Goal: Information Seeking & Learning: Check status

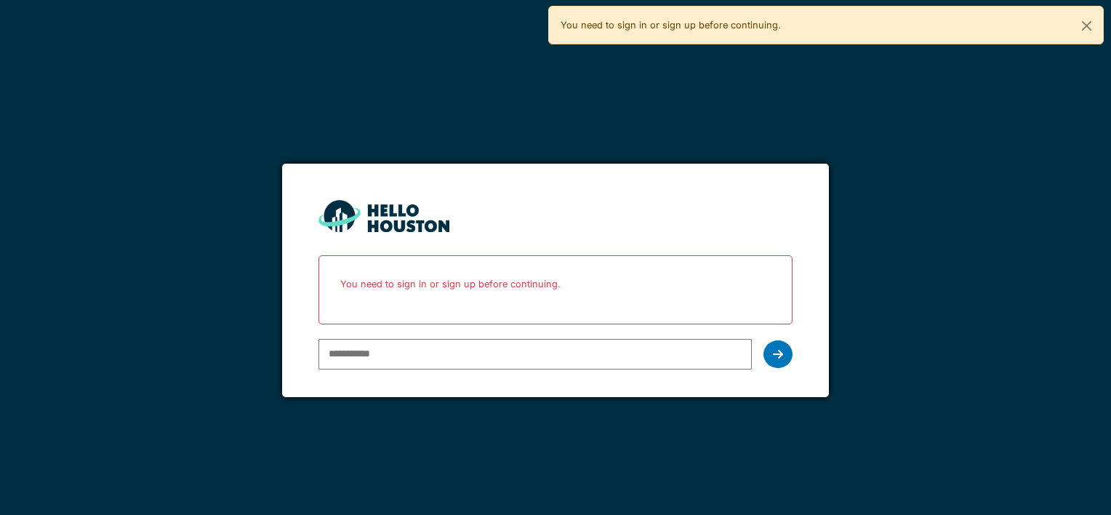
type input "**********"
click at [775, 351] on icon at bounding box center [778, 354] width 10 height 12
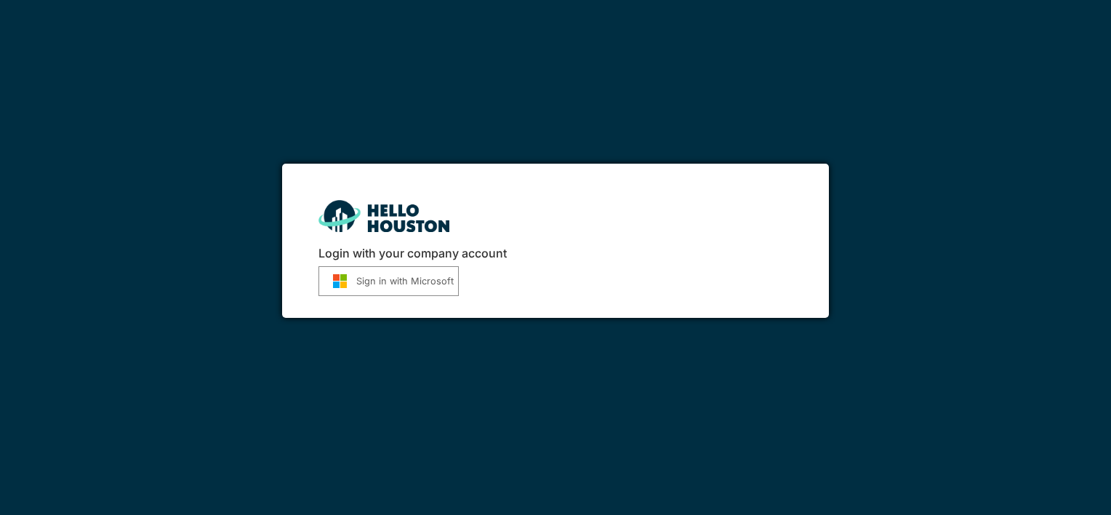
click at [408, 281] on button "Sign in with Microsoft" at bounding box center [389, 281] width 140 height 30
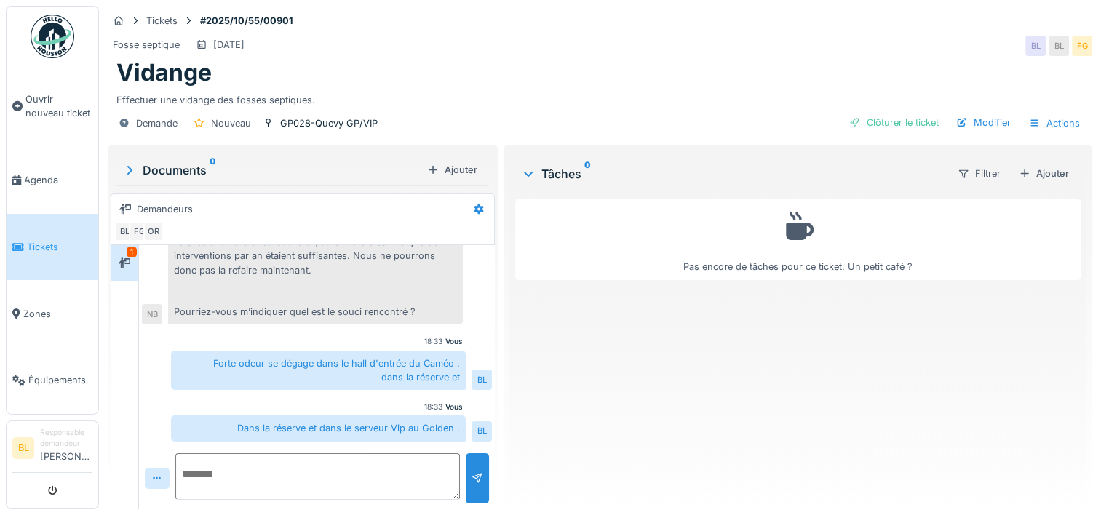
scroll to position [11, 0]
click at [223, 463] on textarea at bounding box center [317, 476] width 284 height 47
type textarea "**********"
click at [471, 471] on div at bounding box center [477, 478] width 12 height 14
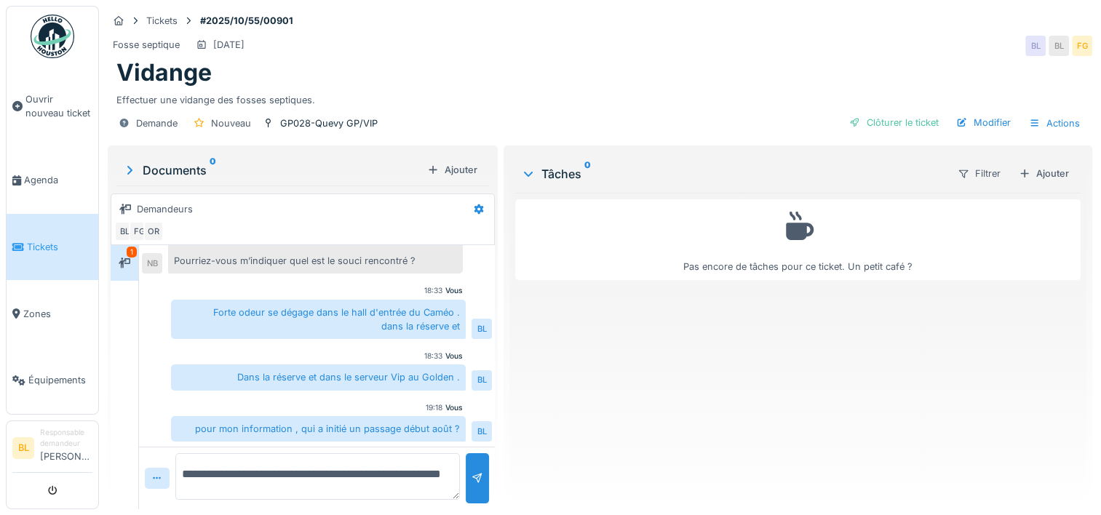
scroll to position [0, 0]
click at [327, 259] on div "Bonjour, La prestation a été réalisée le 07/08 et il a été estimé que deux inte…" at bounding box center [315, 213] width 295 height 124
click at [495, 145] on div "**********" at bounding box center [600, 257] width 1002 height 515
click at [189, 207] on div "Demandeurs" at bounding box center [165, 209] width 56 height 14
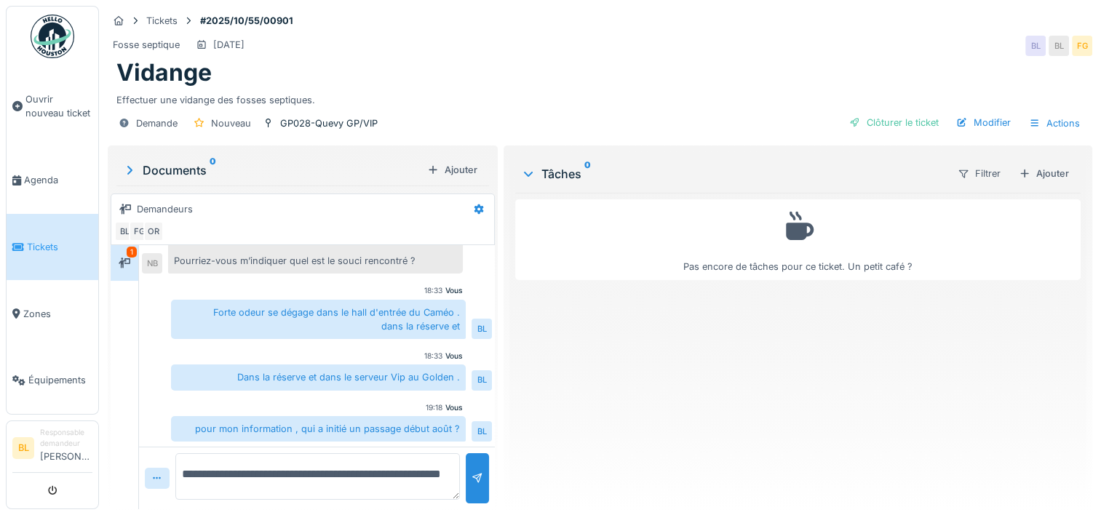
click at [225, 256] on div "Bonjour, La prestation a été réalisée le 07/08 et il a été estimé que deux inte…" at bounding box center [315, 213] width 295 height 124
click at [241, 259] on div "Bonjour, La prestation a été réalisée le 07/08 et il a été estimé que deux inte…" at bounding box center [315, 213] width 295 height 124
click at [129, 167] on icon at bounding box center [129, 170] width 15 height 12
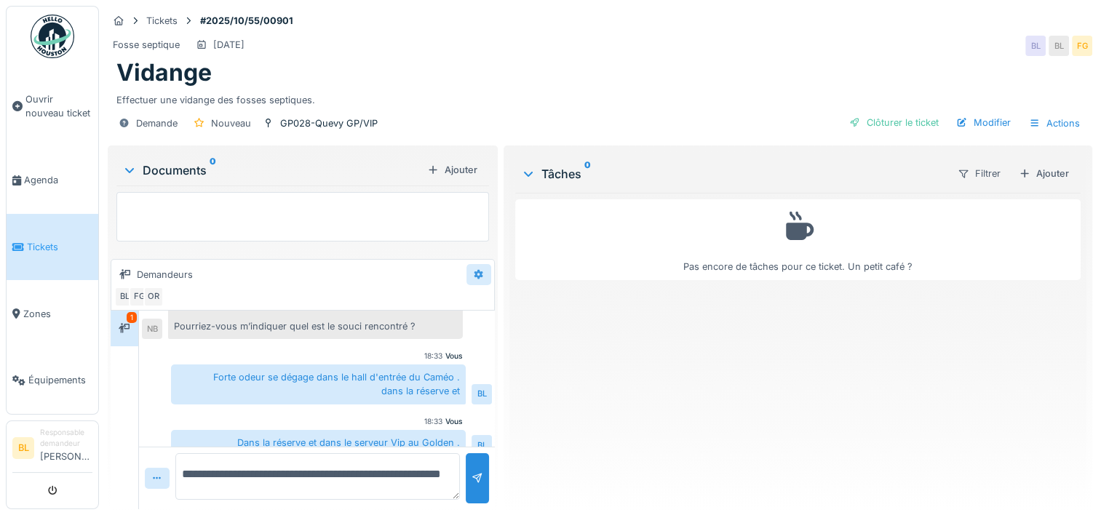
click at [474, 270] on icon at bounding box center [478, 274] width 9 height 10
click at [622, 392] on div "Pas encore de tâches pour ce ticket. Un petit café ?" at bounding box center [797, 345] width 565 height 305
click at [125, 323] on icon at bounding box center [125, 328] width 12 height 10
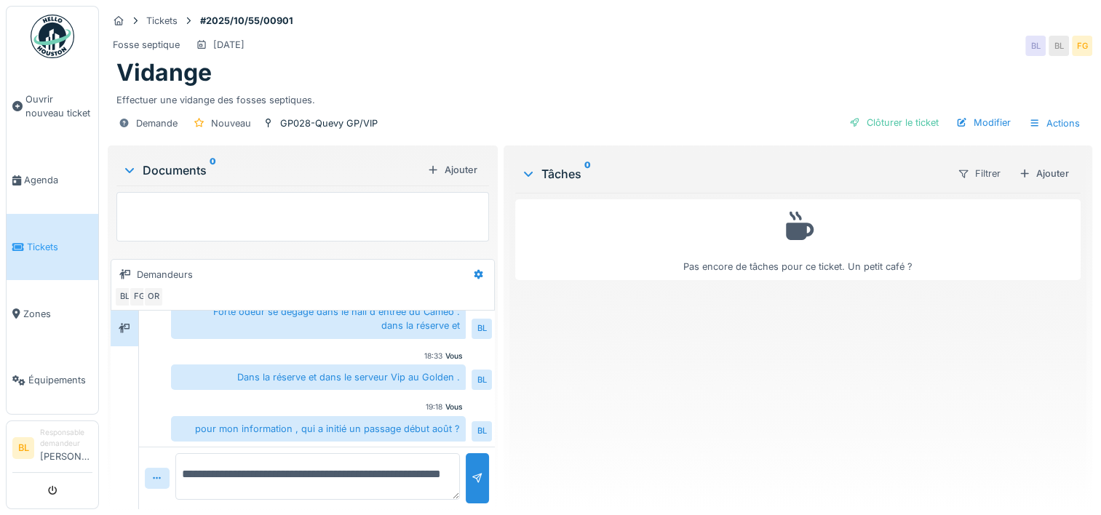
click at [130, 166] on icon at bounding box center [130, 170] width 12 height 15
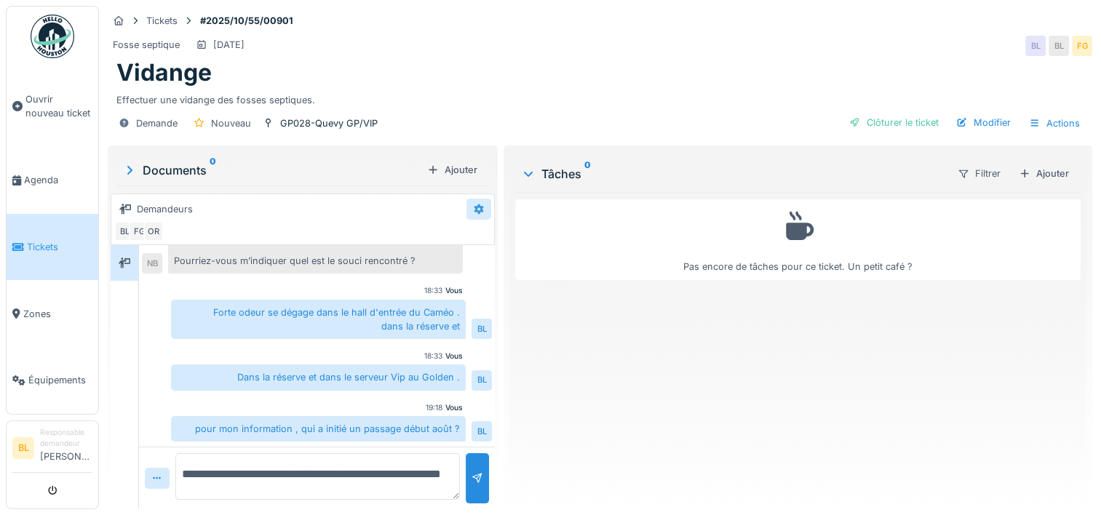
click at [474, 209] on icon at bounding box center [478, 209] width 9 height 10
click at [204, 257] on div "Bonjour, La prestation a été réalisée le 07/08 et il a été estimé que deux inte…" at bounding box center [315, 213] width 295 height 124
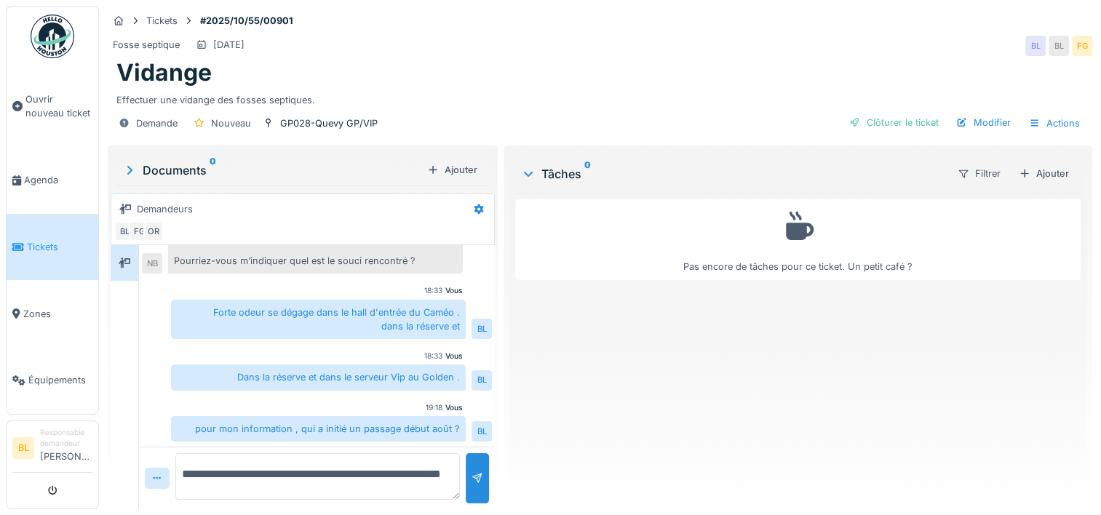
click at [437, 258] on div "Bonjour, La prestation a été réalisée le 07/08 et il a été estimé que deux inte…" at bounding box center [315, 213] width 295 height 124
click at [247, 18] on strong "#2025/10/55/00901" at bounding box center [246, 21] width 105 height 14
click at [147, 121] on div "Demande" at bounding box center [156, 123] width 41 height 14
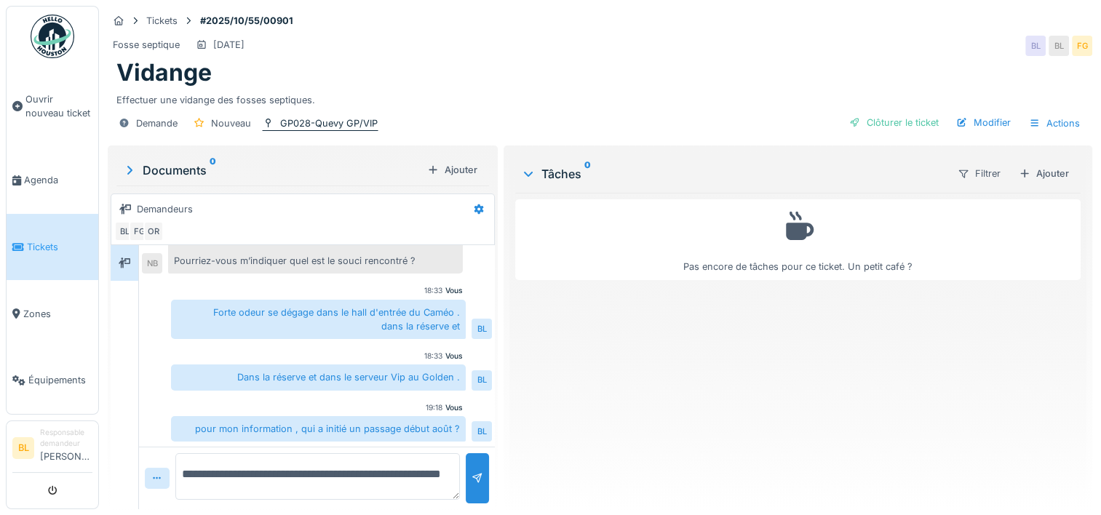
click at [314, 122] on div "GP028-Quevy GP/VIP" at bounding box center [328, 123] width 97 height 14
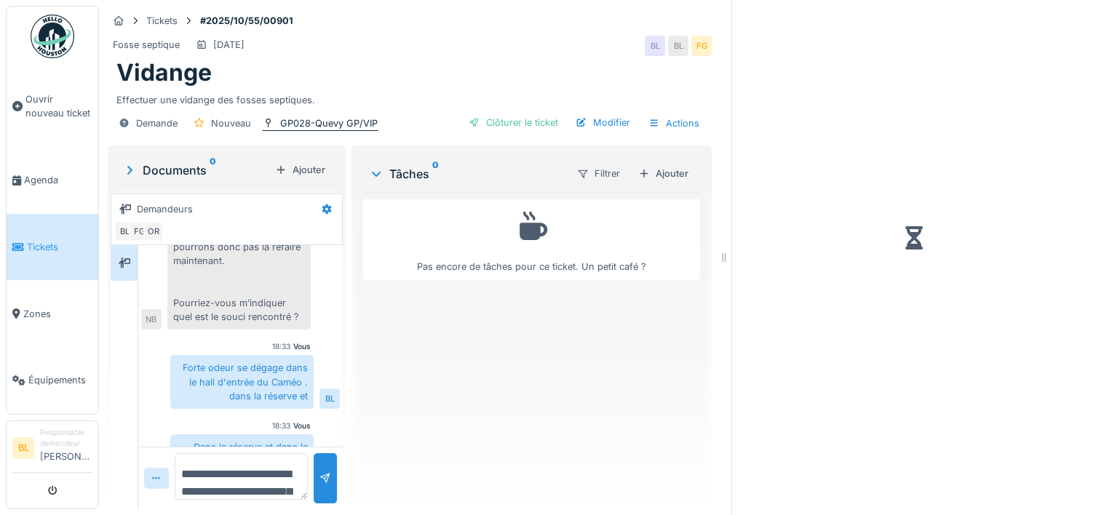
scroll to position [279, 0]
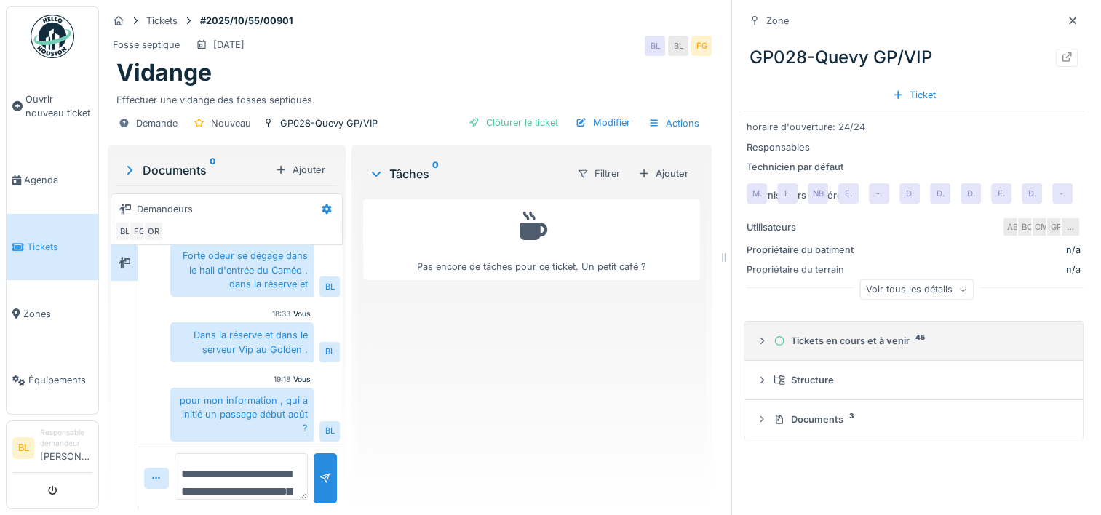
click at [823, 338] on div "Tickets en cours et à venir 45" at bounding box center [919, 341] width 292 height 14
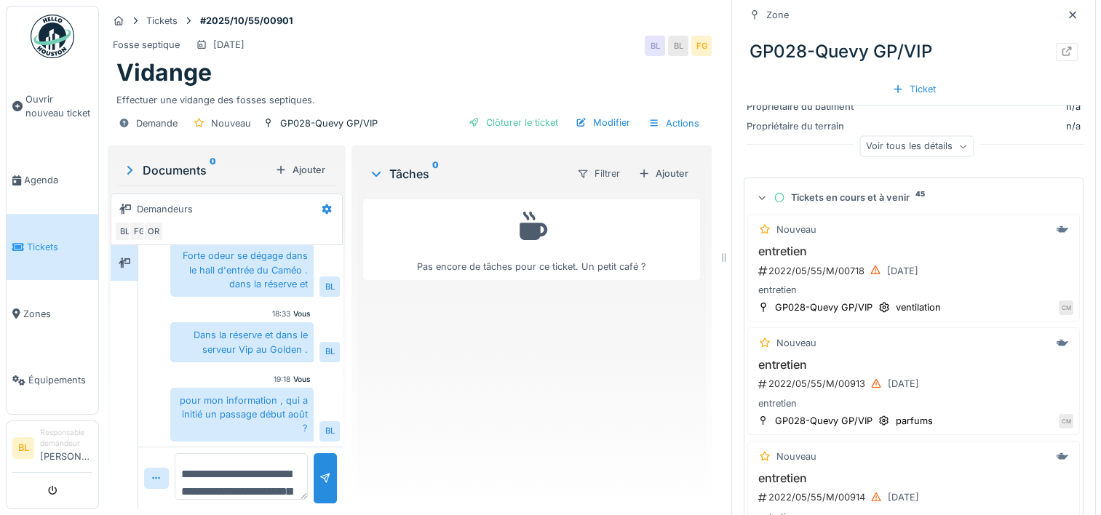
scroll to position [137, 0]
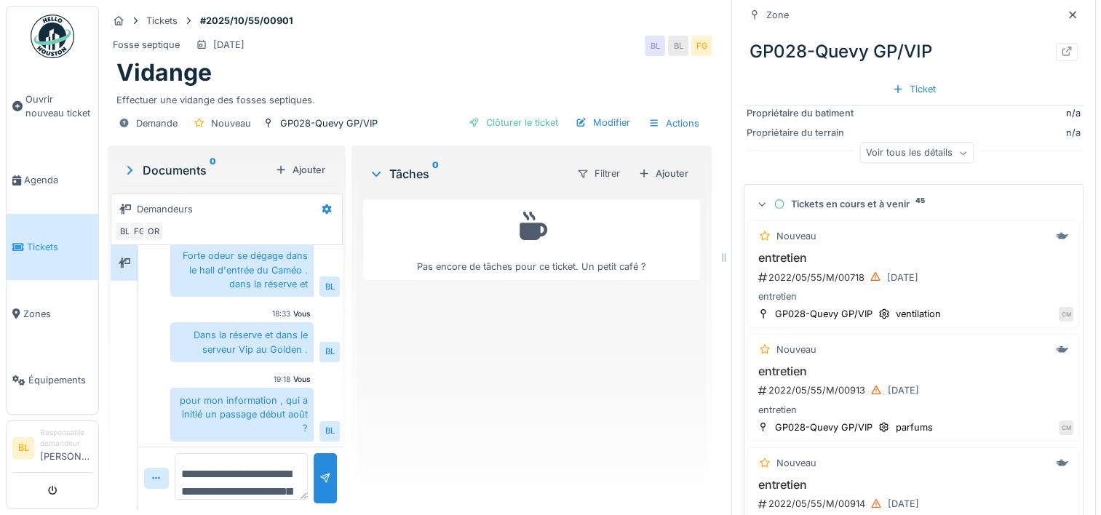
click at [886, 153] on div "Voir tous les détails" at bounding box center [916, 153] width 114 height 21
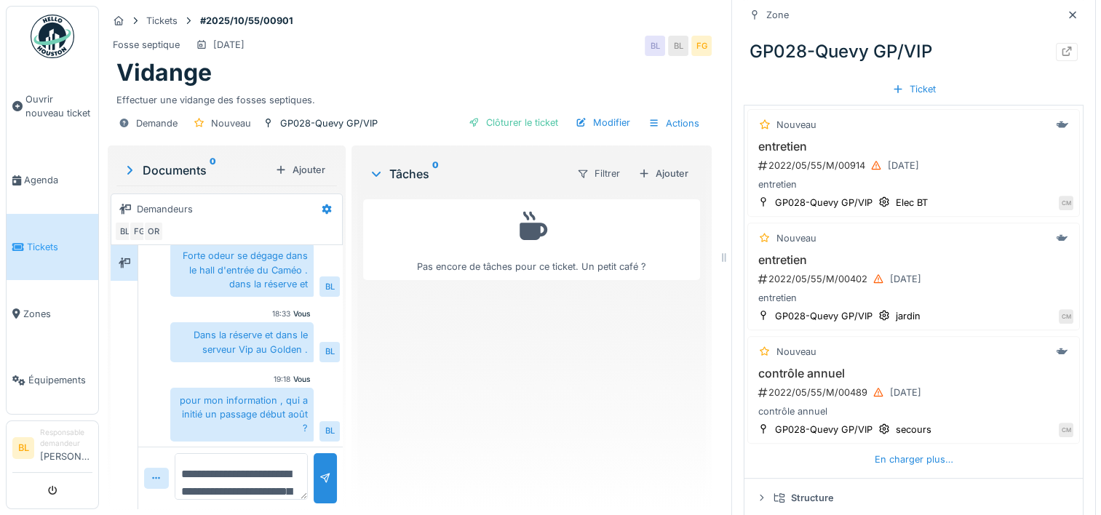
scroll to position [598, 0]
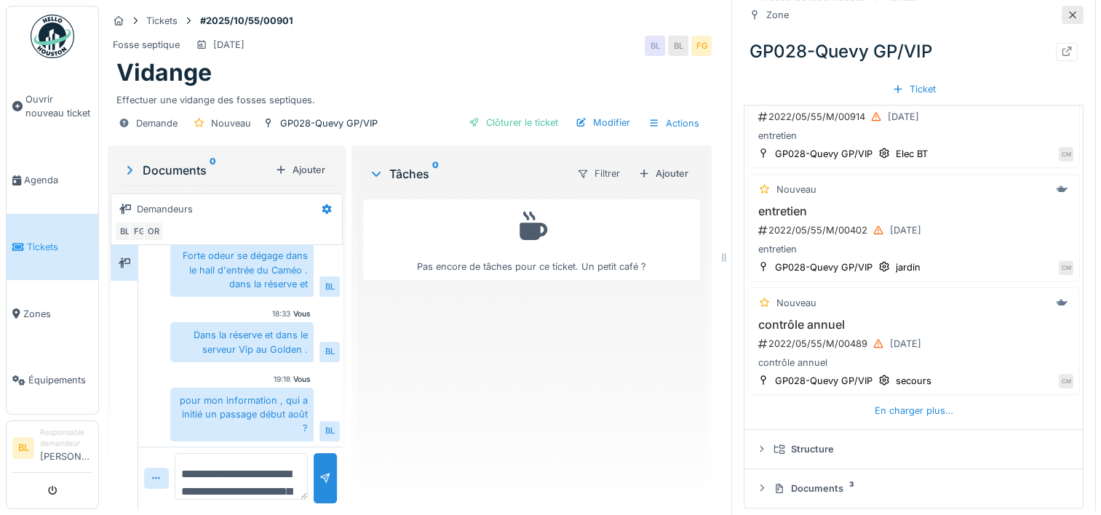
click at [1066, 15] on icon at bounding box center [1072, 14] width 12 height 9
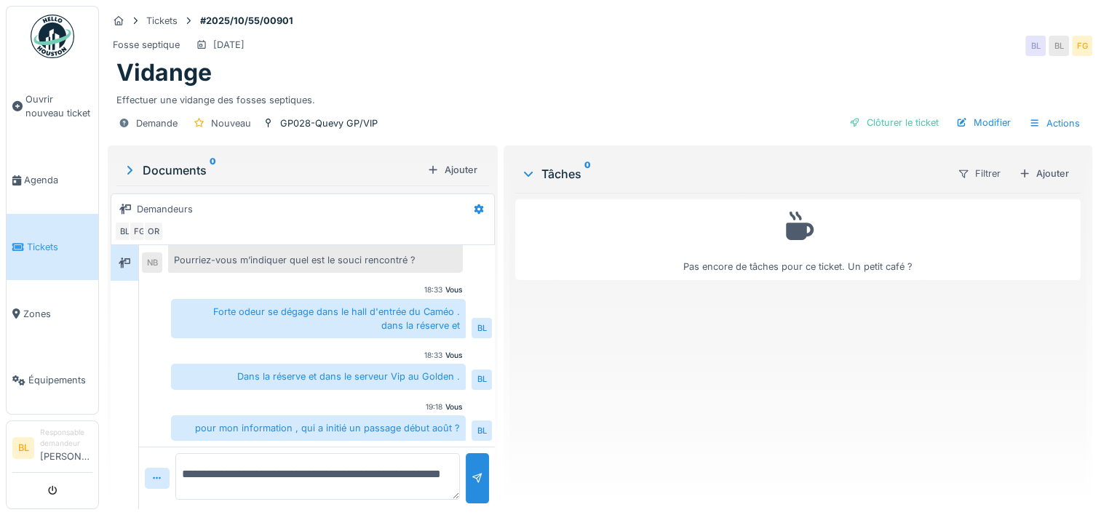
scroll to position [167, 0]
click at [301, 256] on div "Bonjour, La prestation a été réalisée le 07/08 et il a été estimé que deux inte…" at bounding box center [315, 213] width 295 height 124
click at [57, 240] on span "Tickets" at bounding box center [59, 247] width 65 height 14
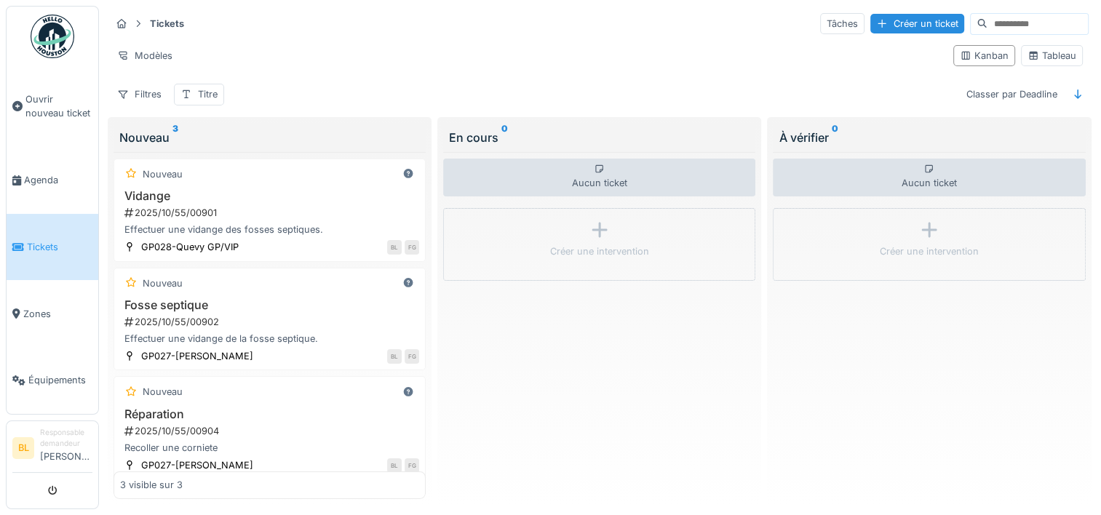
scroll to position [12, 0]
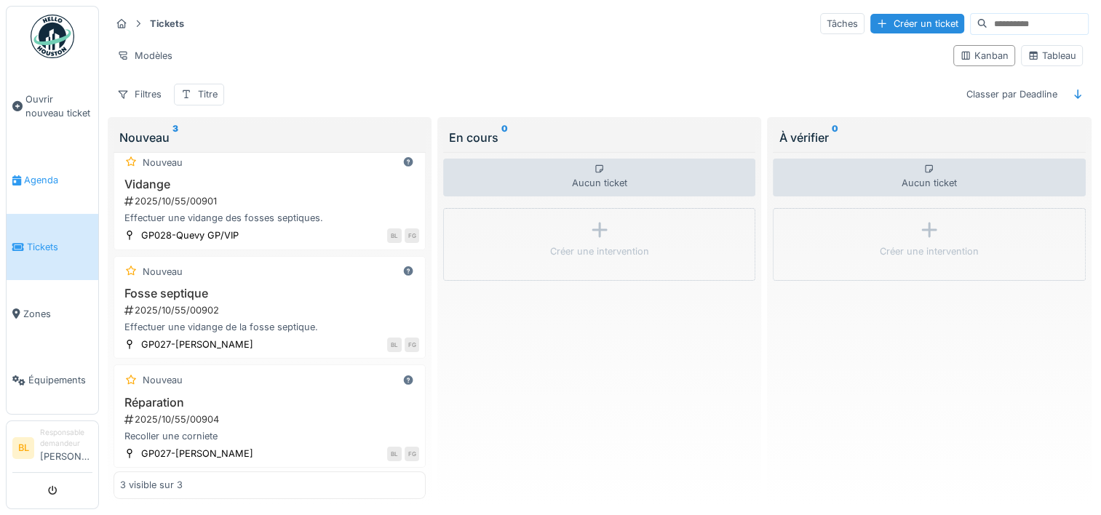
click at [47, 179] on span "Agenda" at bounding box center [58, 180] width 68 height 14
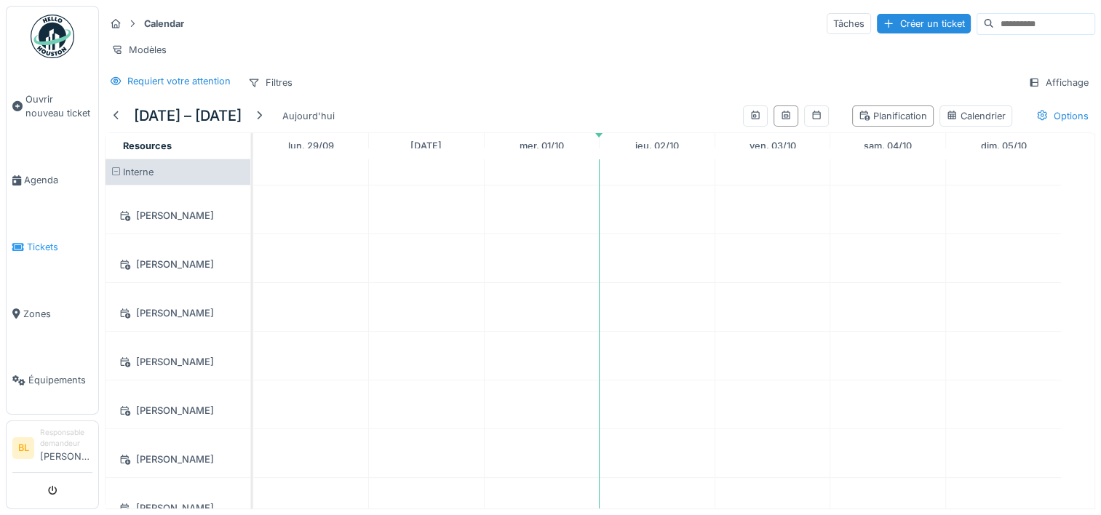
click at [44, 240] on span "Tickets" at bounding box center [59, 247] width 65 height 14
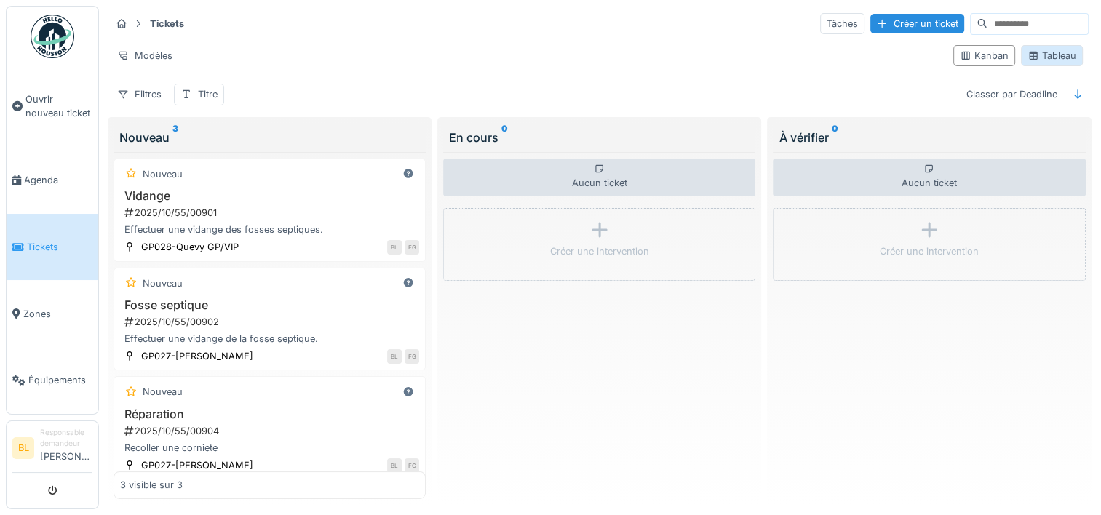
click at [1038, 55] on div "Tableau" at bounding box center [1051, 56] width 49 height 14
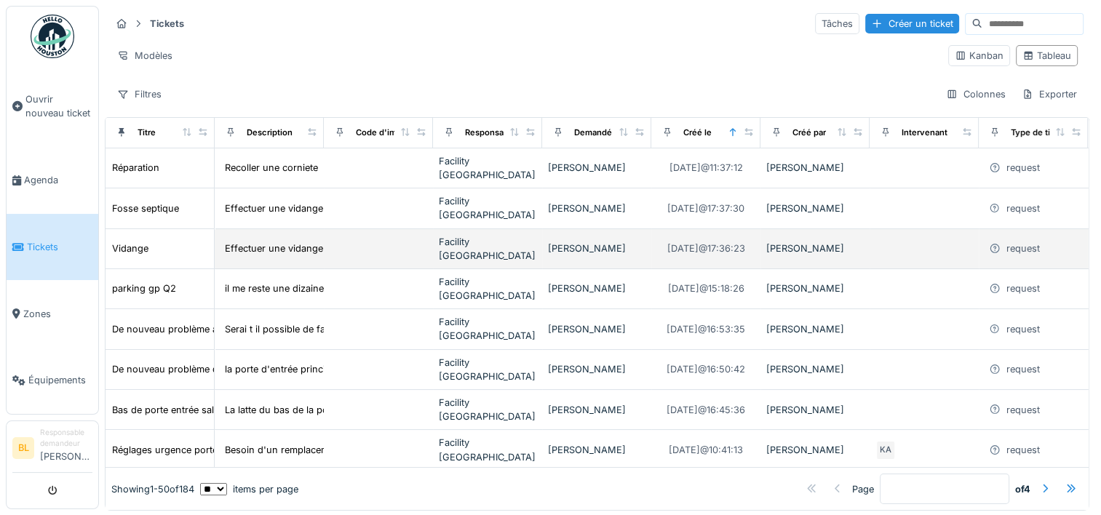
click at [586, 241] on div "[PERSON_NAME]" at bounding box center [596, 248] width 97 height 14
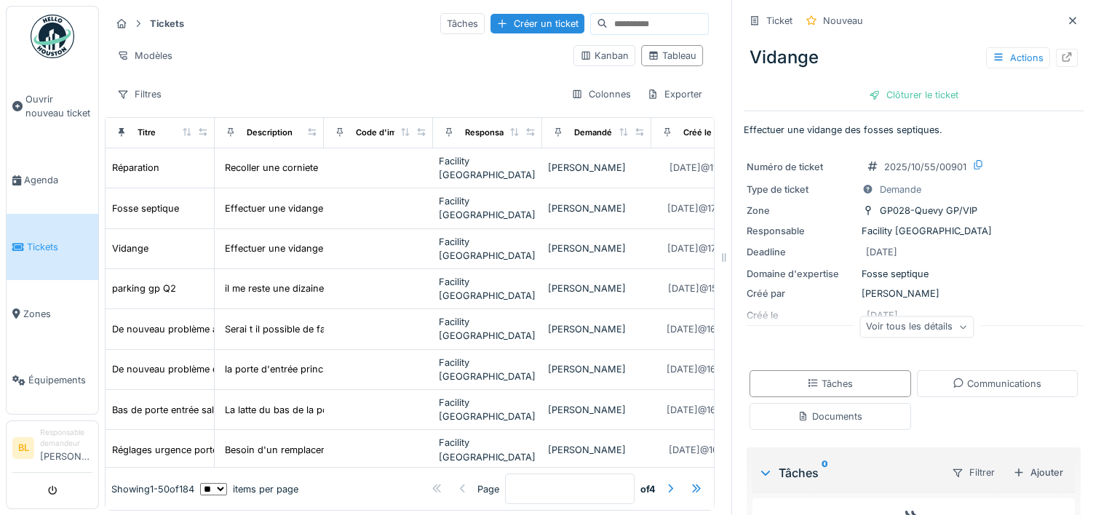
click at [958, 326] on icon at bounding box center [962, 327] width 9 height 7
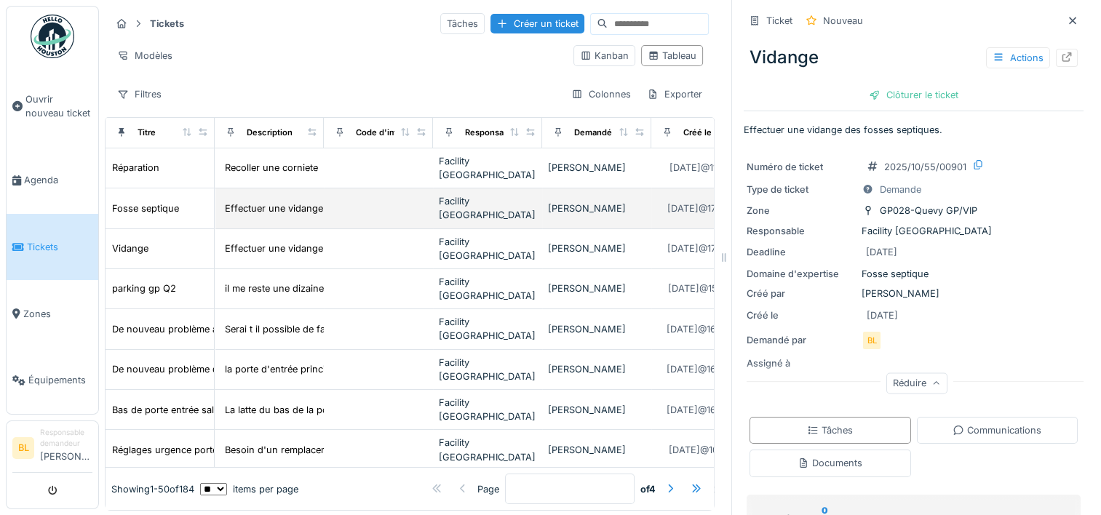
click at [470, 196] on div "Facility [GEOGRAPHIC_DATA]" at bounding box center [487, 208] width 97 height 28
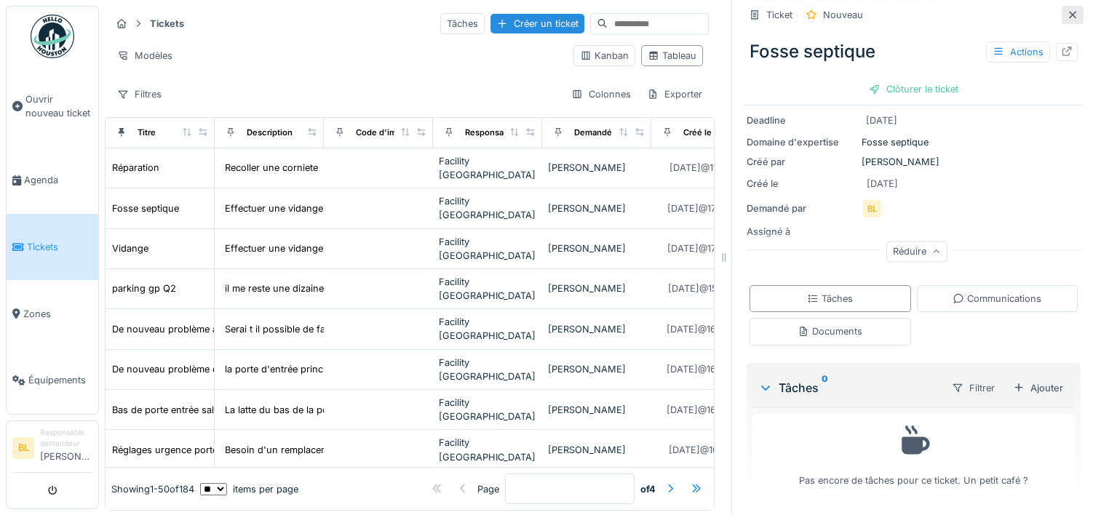
click at [1069, 15] on icon at bounding box center [1072, 14] width 7 height 7
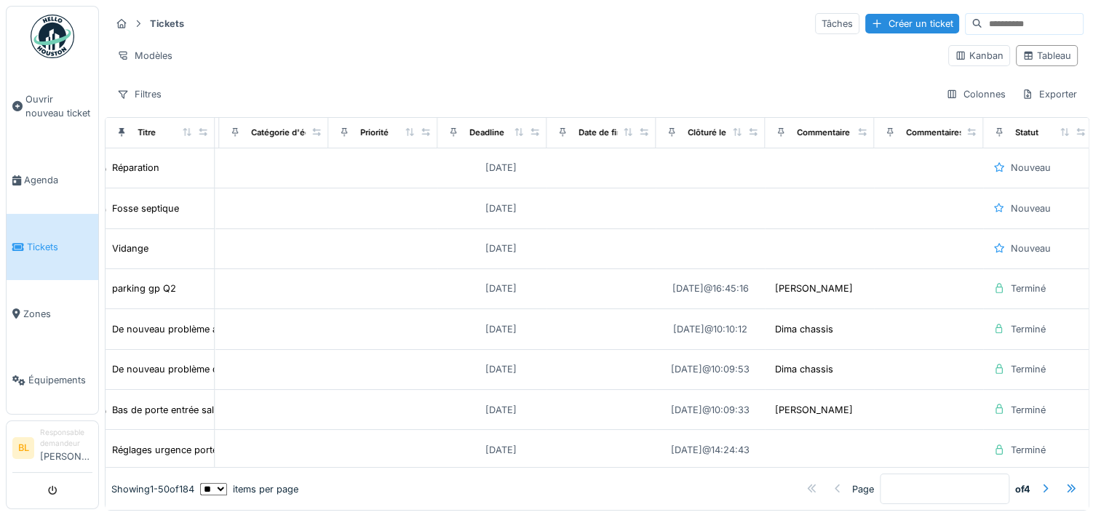
scroll to position [0, 1341]
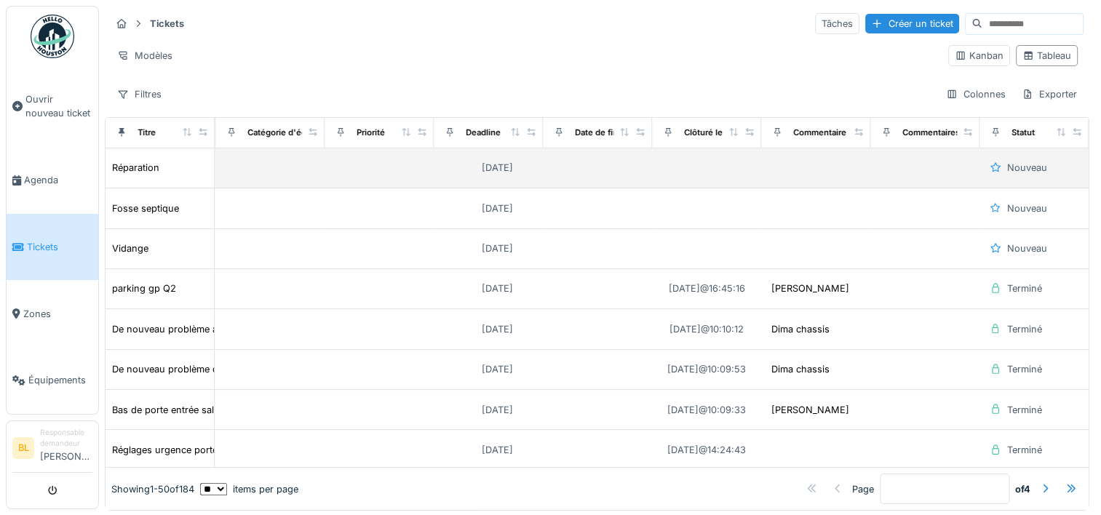
click at [770, 160] on td at bounding box center [815, 168] width 109 height 40
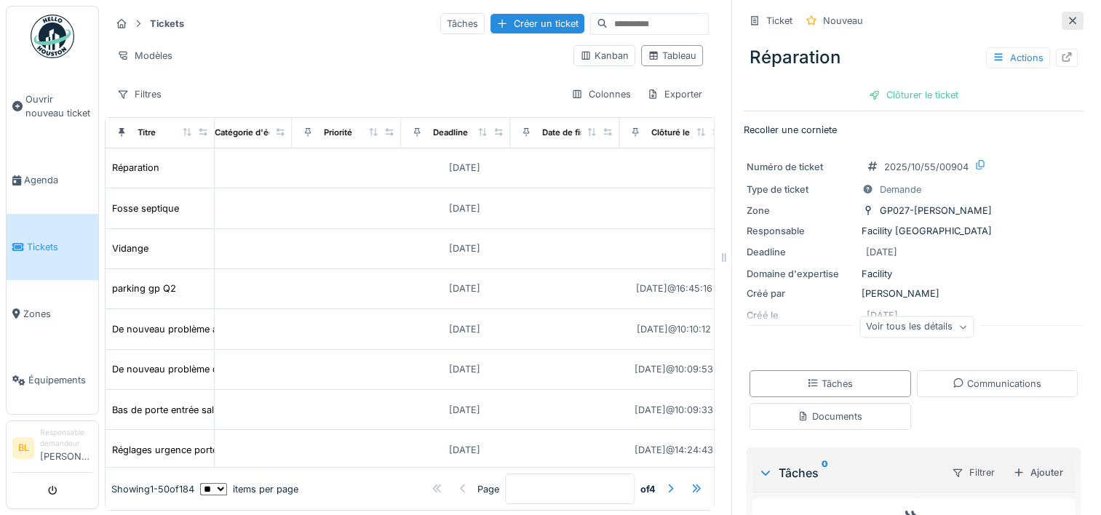
click at [1069, 20] on icon at bounding box center [1072, 20] width 7 height 7
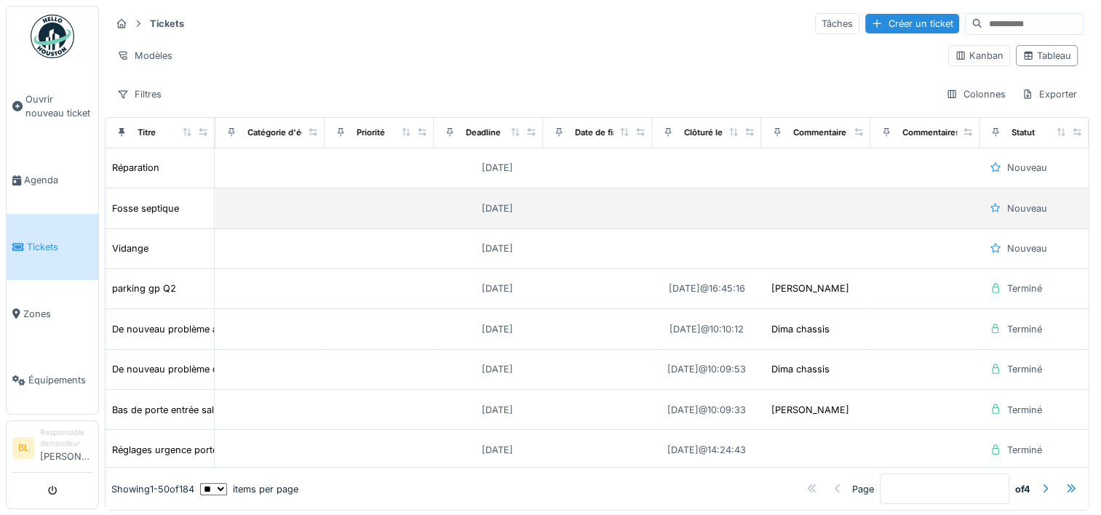
click at [790, 191] on td at bounding box center [815, 208] width 109 height 40
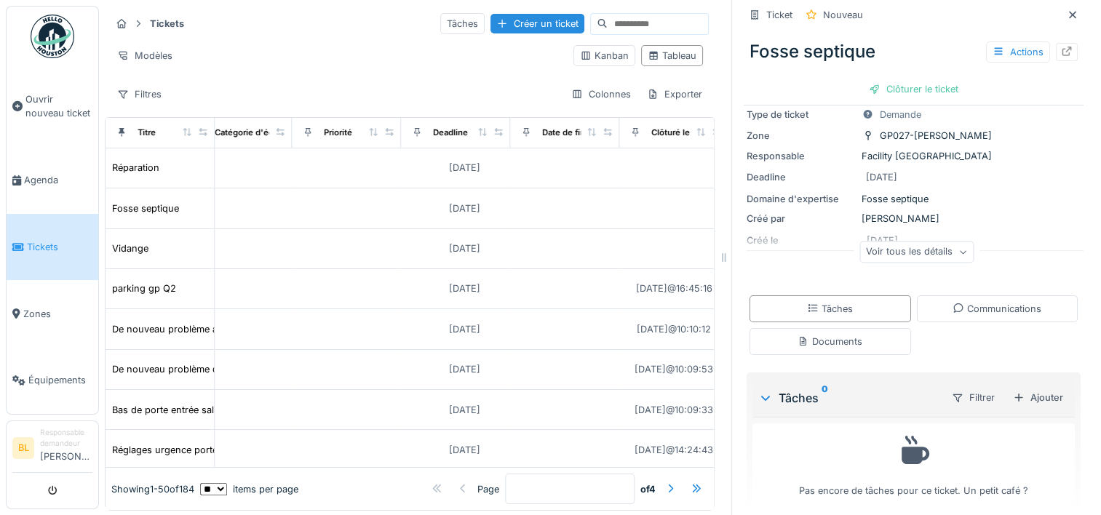
scroll to position [87, 0]
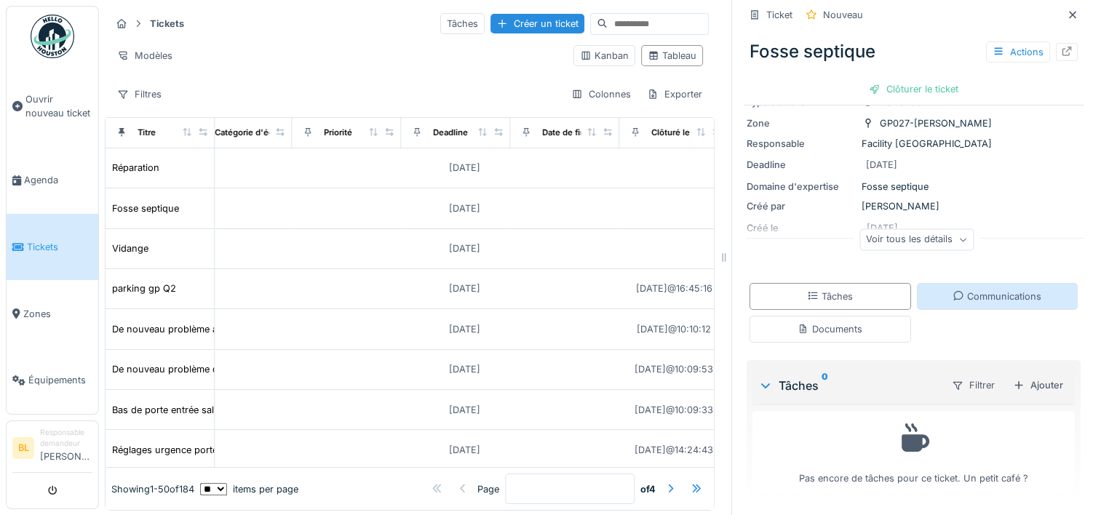
click at [978, 292] on div "Communications" at bounding box center [996, 296] width 89 height 14
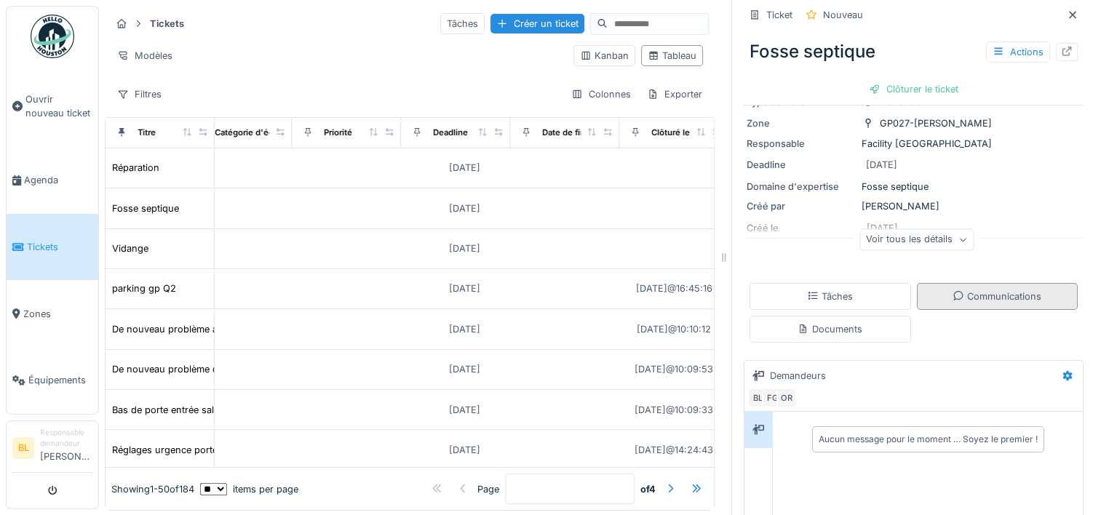
scroll to position [12, 0]
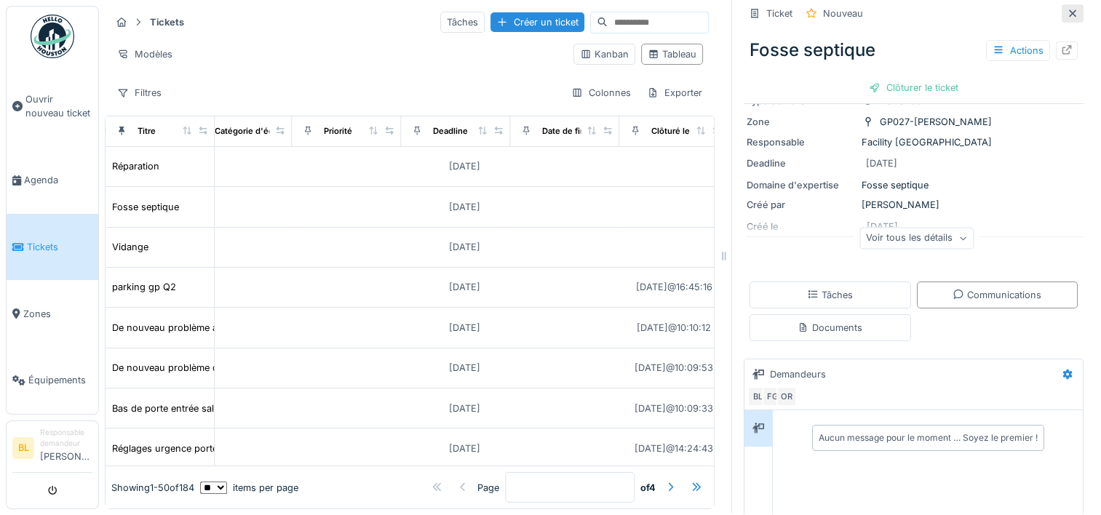
click at [1069, 9] on icon at bounding box center [1072, 12] width 7 height 7
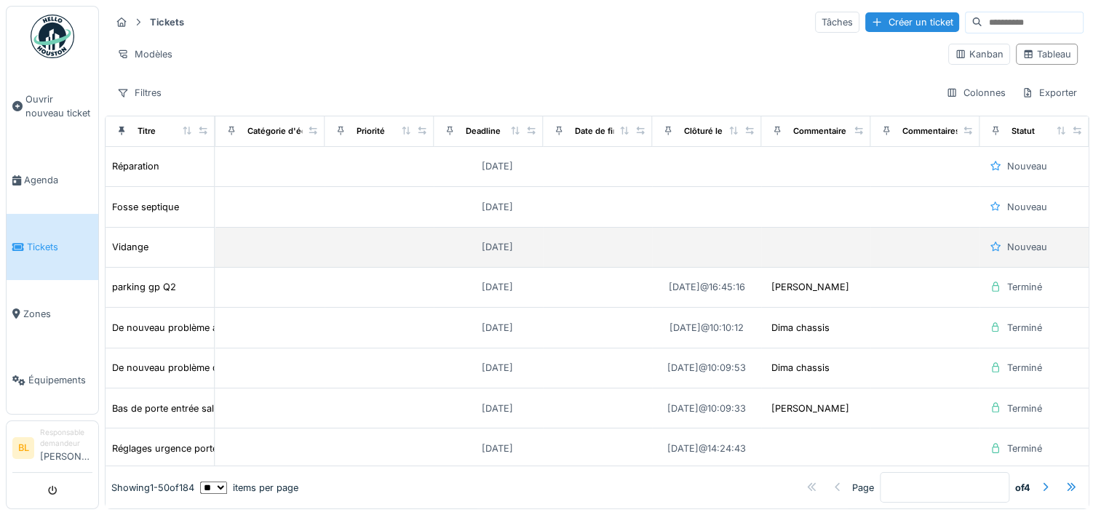
click at [826, 228] on td at bounding box center [815, 248] width 109 height 40
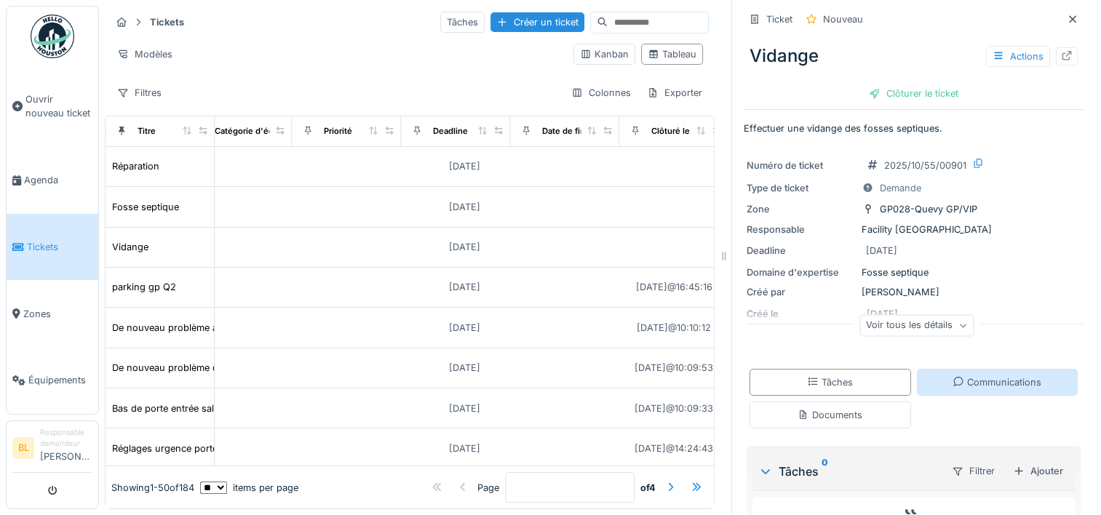
click at [972, 375] on div "Communications" at bounding box center [996, 382] width 89 height 14
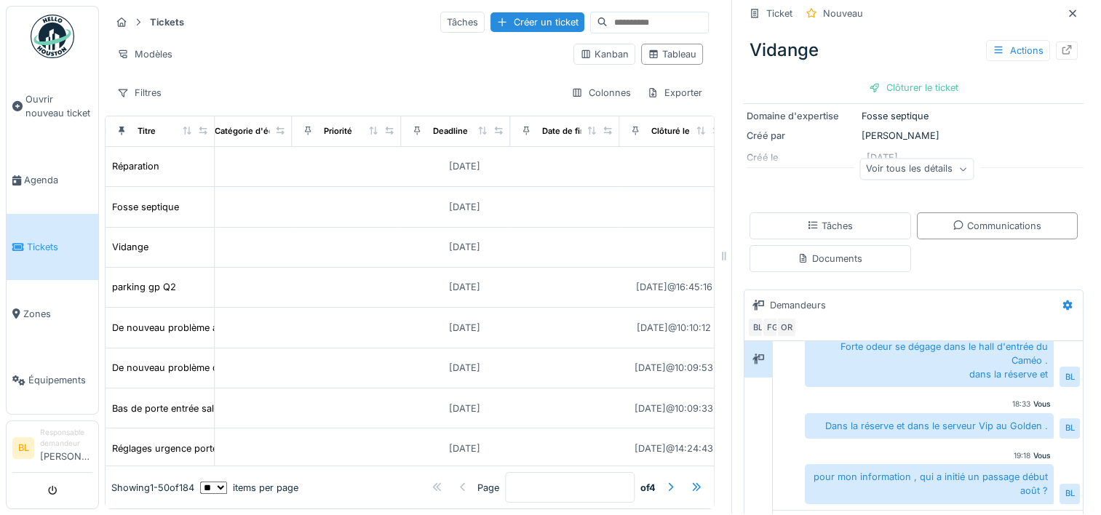
scroll to position [154, 0]
click at [1069, 9] on icon at bounding box center [1072, 12] width 7 height 7
